Goal: Transaction & Acquisition: Purchase product/service

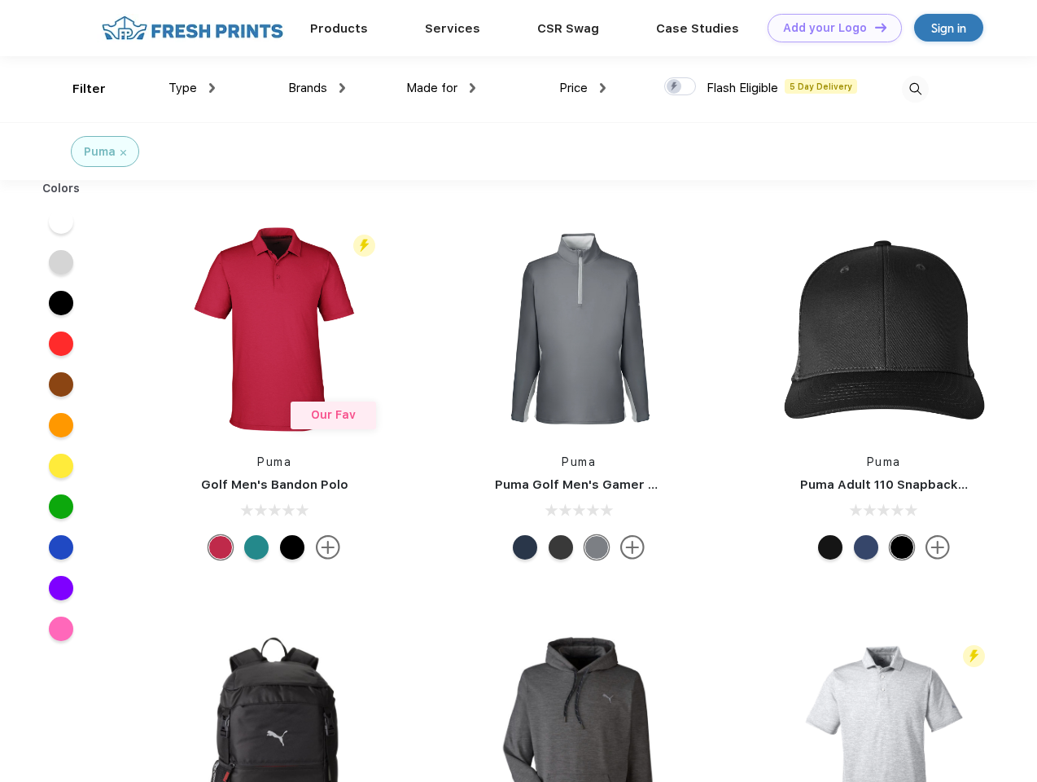
click at [829, 28] on link "Add your Logo Design Tool" at bounding box center [835, 28] width 134 height 28
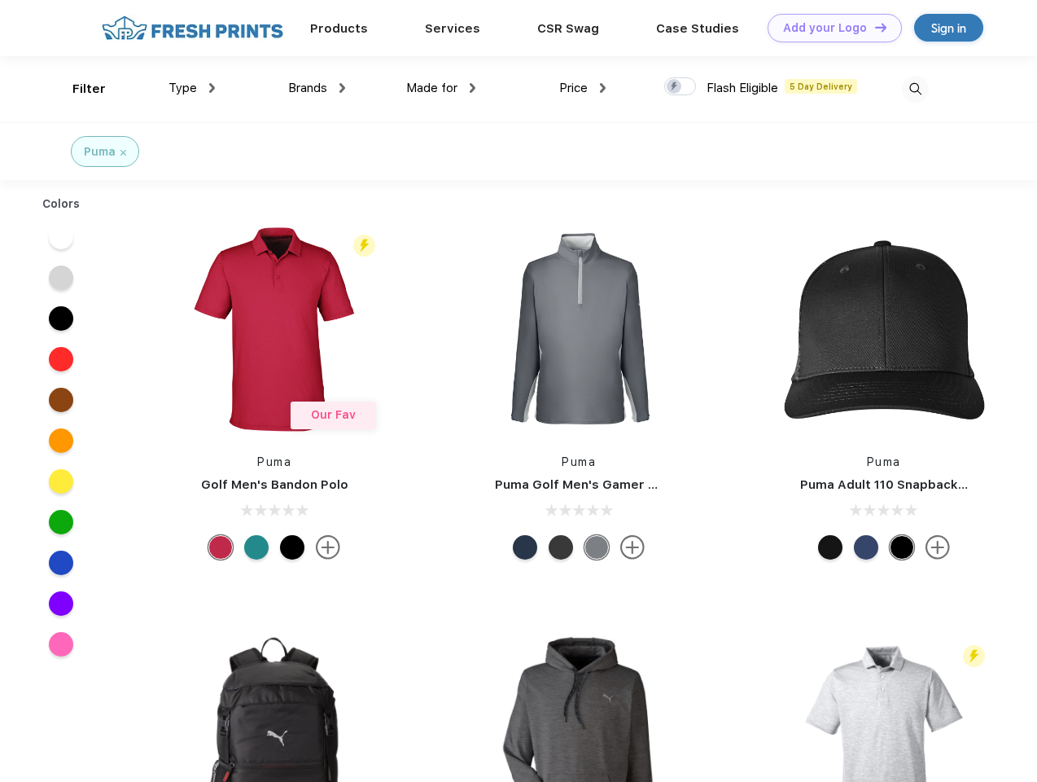
click at [0, 0] on div "Design Tool" at bounding box center [0, 0] width 0 height 0
click at [874, 27] on link "Add your Logo Design Tool" at bounding box center [835, 28] width 134 height 28
click at [78, 89] on div "Filter" at bounding box center [88, 89] width 33 height 19
click at [192, 88] on span "Type" at bounding box center [183, 88] width 28 height 15
click at [317, 88] on span "Brands" at bounding box center [307, 88] width 39 height 15
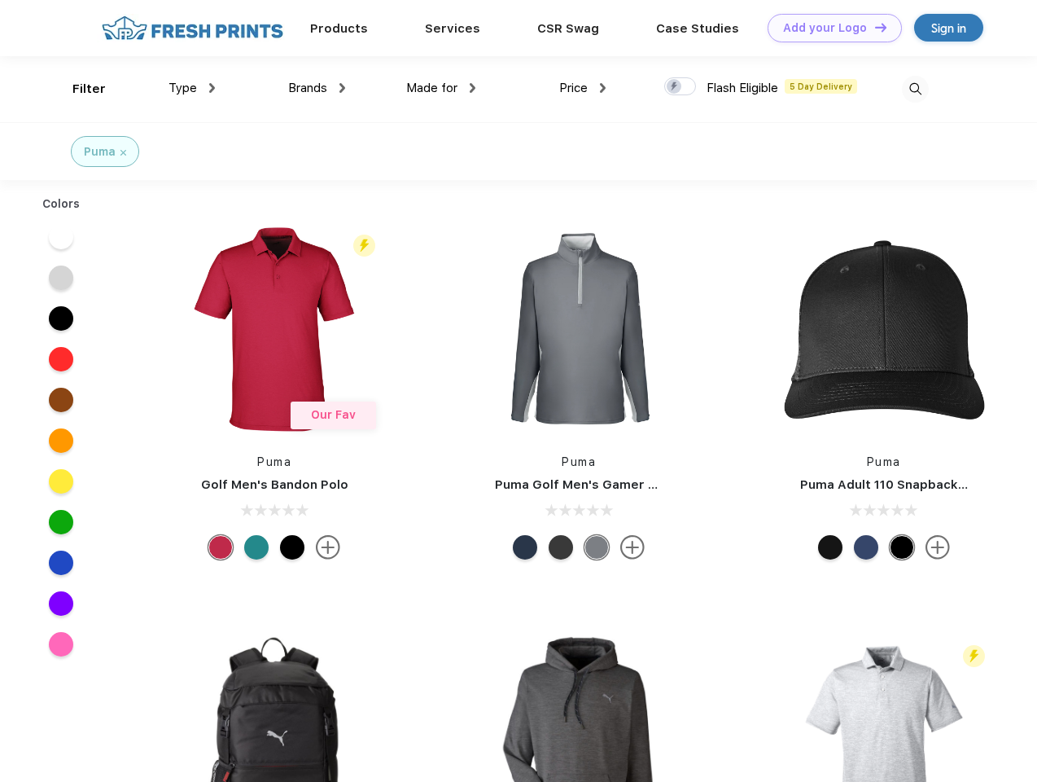
click at [441, 88] on span "Made for" at bounding box center [431, 88] width 51 height 15
click at [583, 88] on span "Price" at bounding box center [573, 88] width 28 height 15
click at [681, 87] on div at bounding box center [680, 86] width 32 height 18
click at [675, 87] on input "checkbox" at bounding box center [669, 82] width 11 height 11
click at [915, 89] on img at bounding box center [915, 89] width 27 height 27
